Goal: Complete application form: Complete application form

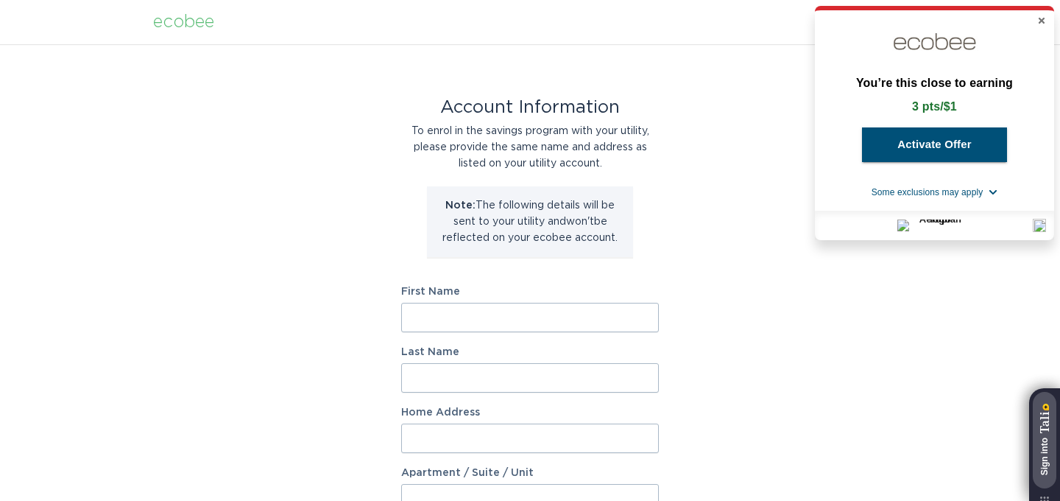
click at [558, 325] on input "First Name" at bounding box center [530, 317] width 258 height 29
type input "[PERSON_NAME]"
type input "[DEMOGRAPHIC_DATA]"
type input "[STREET_ADDRESS]"
select select "CA"
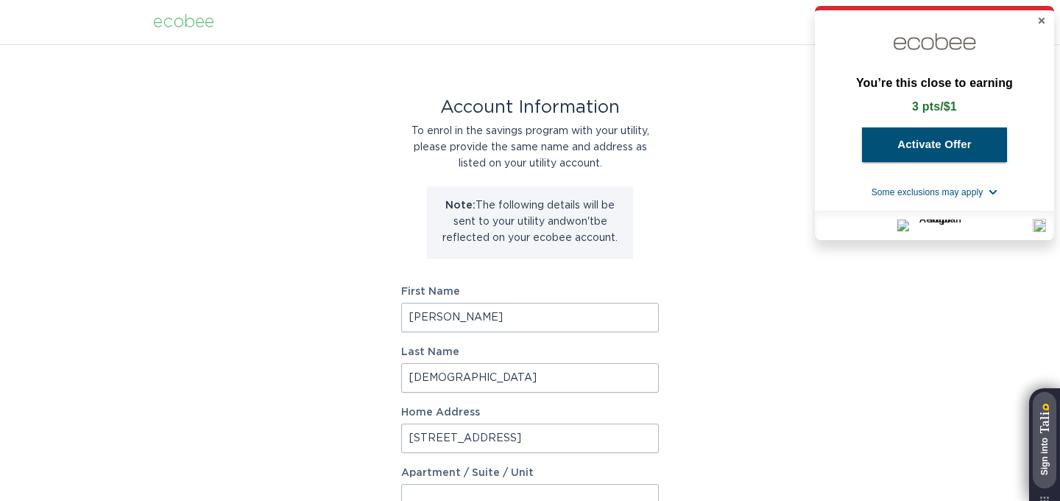
type input "Thunder Bay"
type input "P7B3T9"
select select "ON"
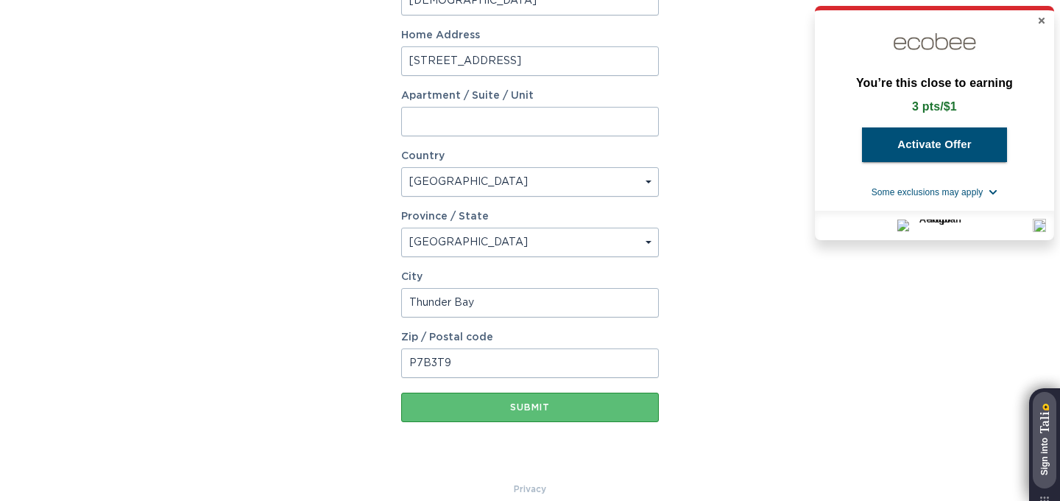
scroll to position [395, 0]
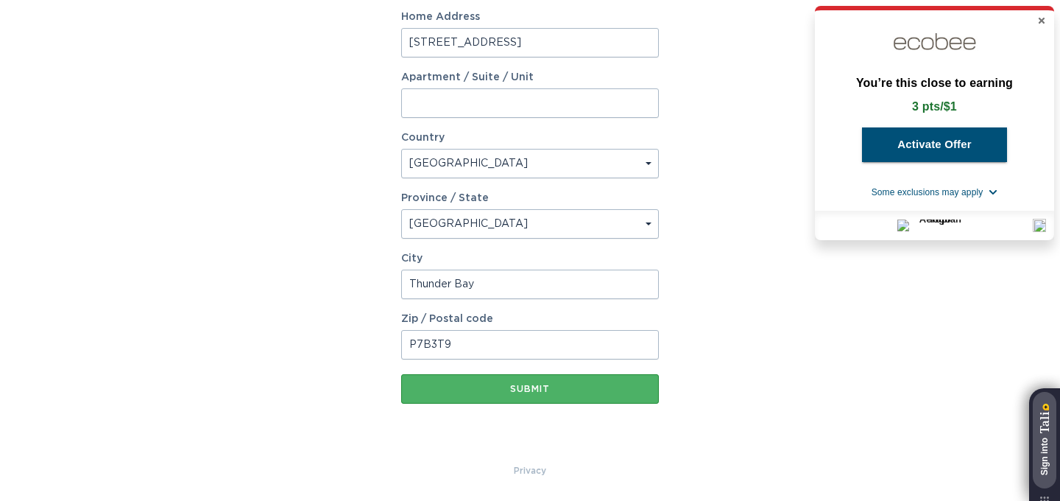
click at [537, 392] on div "Submit" at bounding box center [530, 388] width 243 height 9
